Goal: Information Seeking & Learning: Understand process/instructions

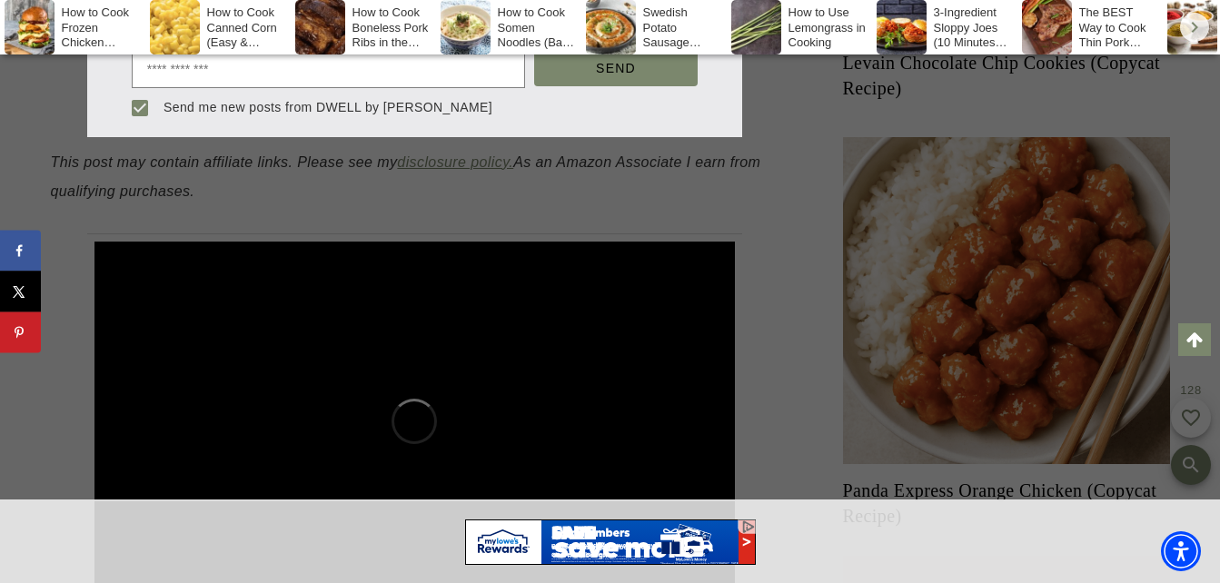
scroll to position [1186, 0]
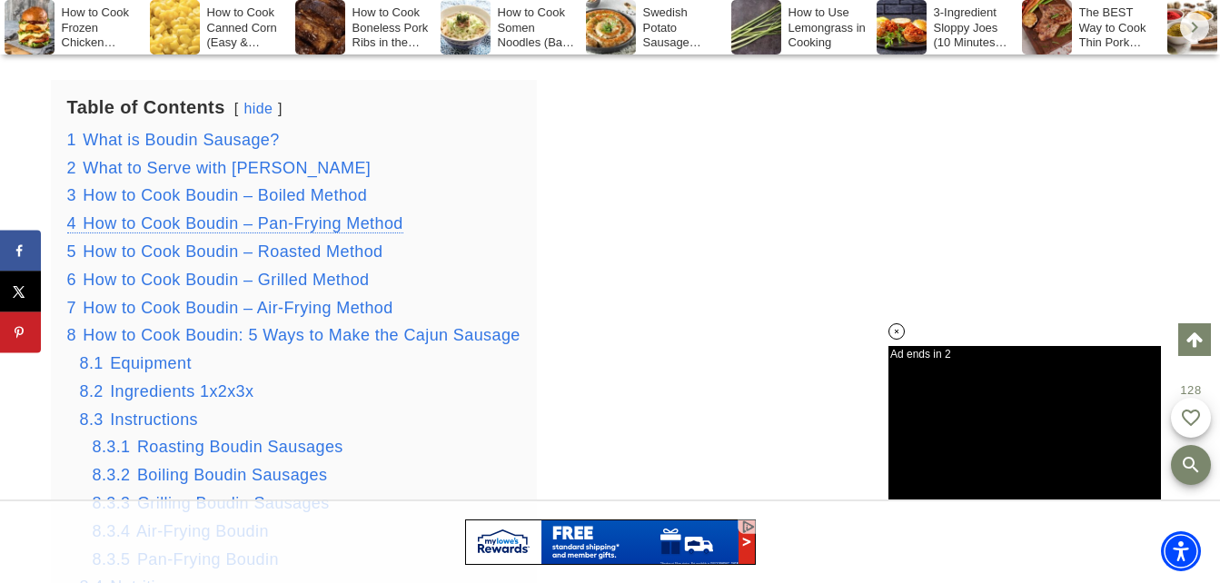
click at [275, 223] on span "How to Cook Boudin – Pan-Frying Method" at bounding box center [243, 223] width 320 height 18
